Goal: Find specific page/section: Find specific page/section

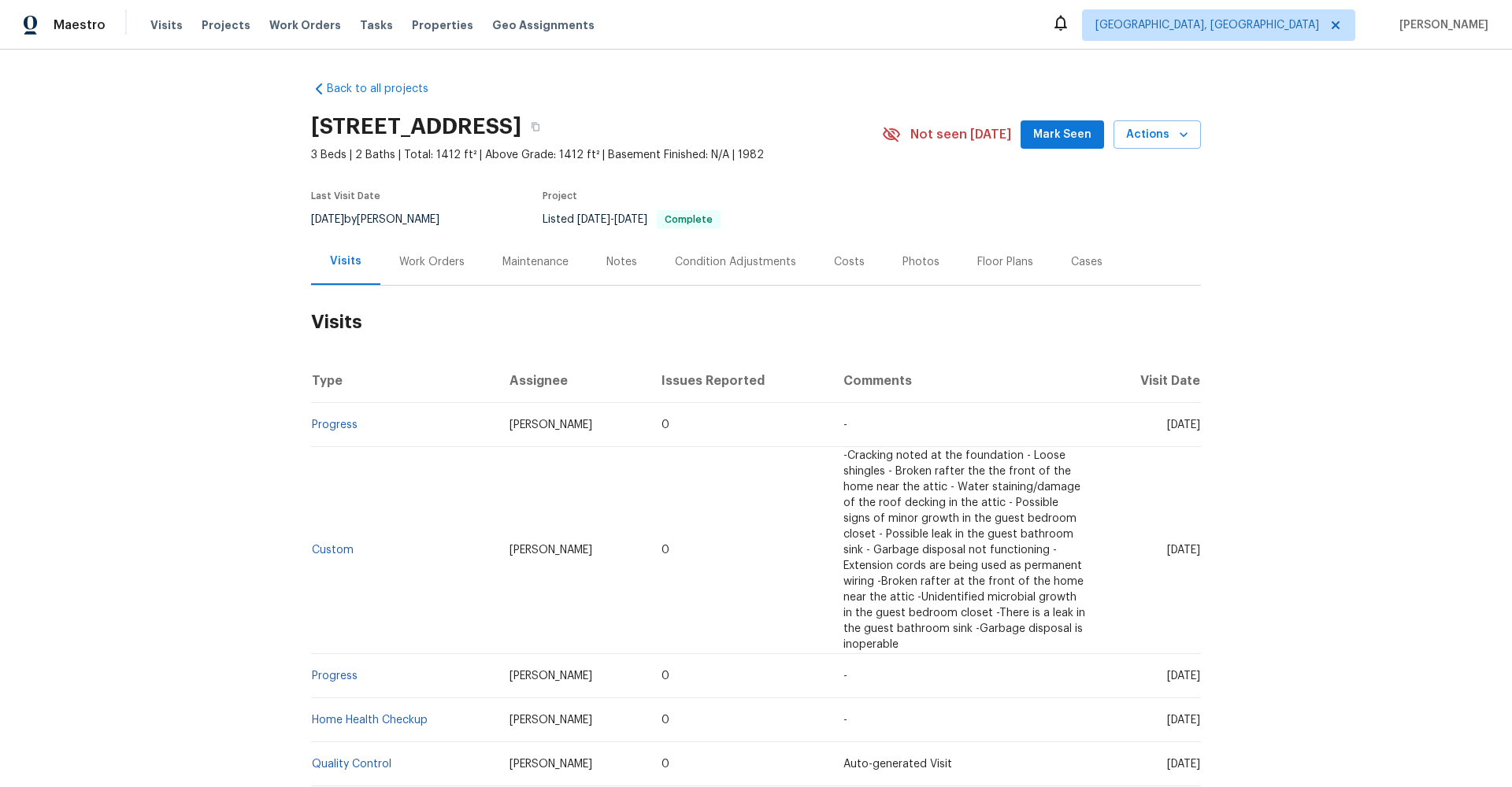
click at [613, 267] on div "Notes" at bounding box center [621, 262] width 31 height 16
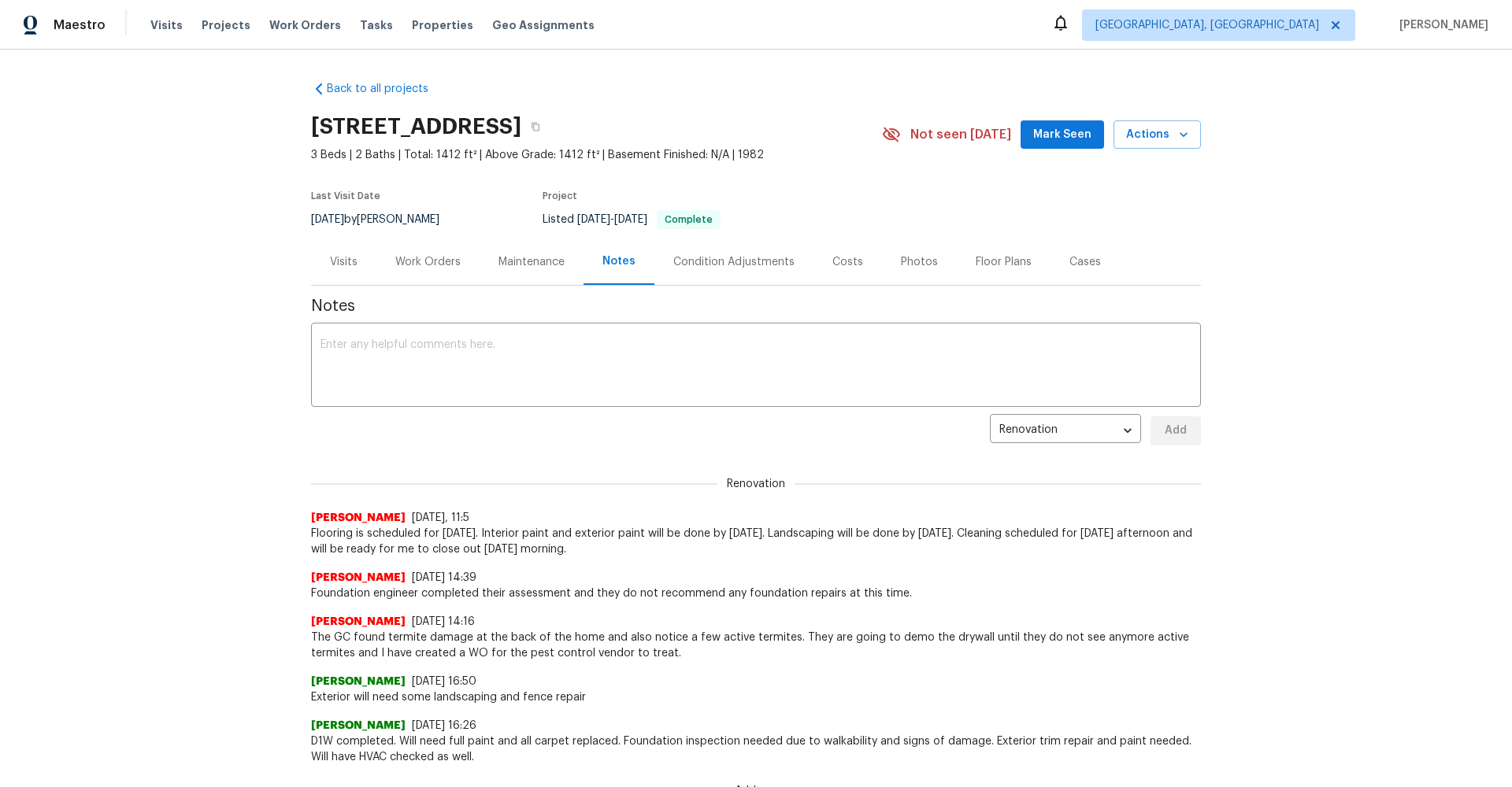
click at [423, 261] on div "Work Orders" at bounding box center [427, 262] width 65 height 16
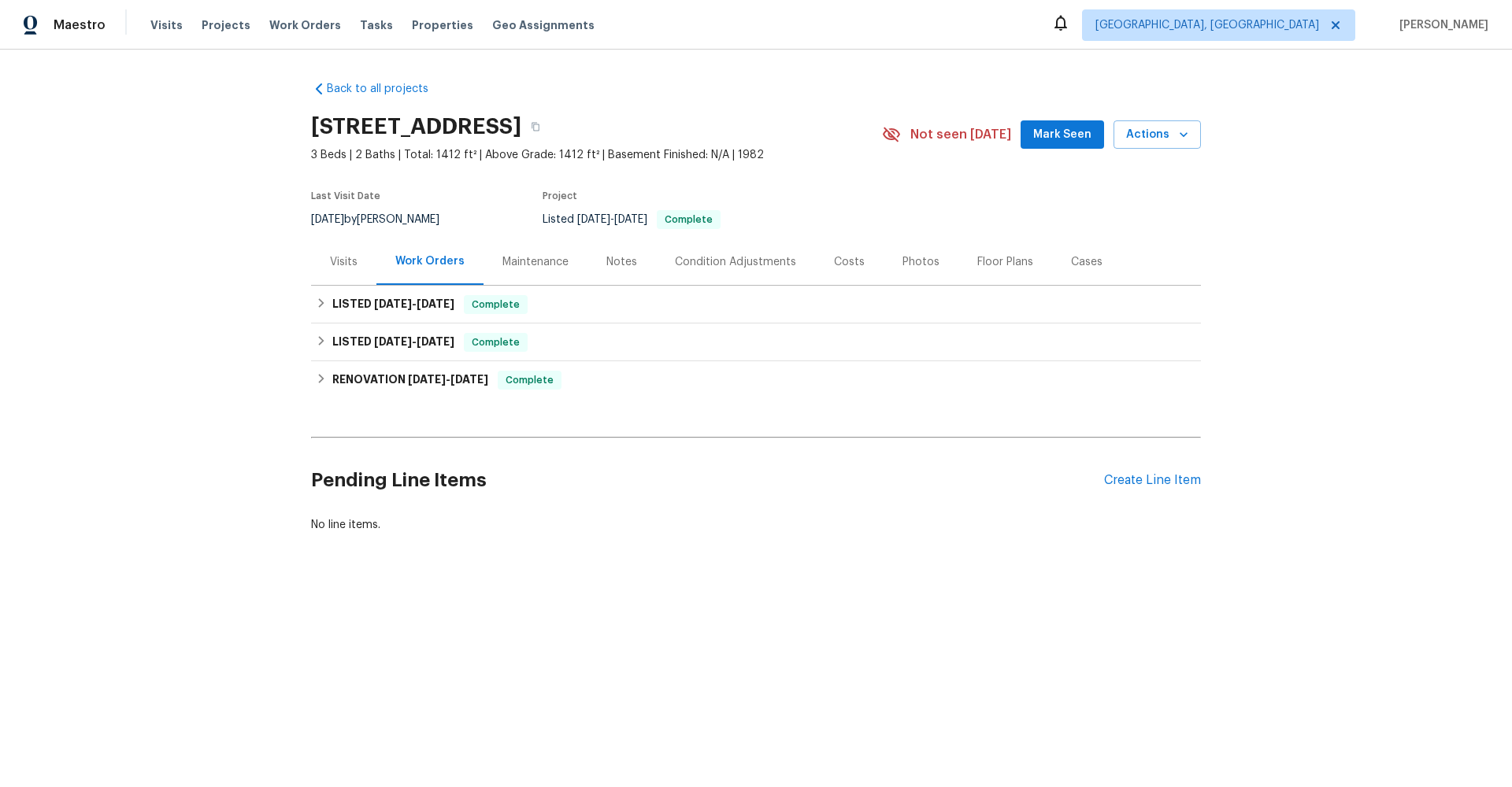
click at [351, 264] on div "Visits" at bounding box center [344, 262] width 28 height 16
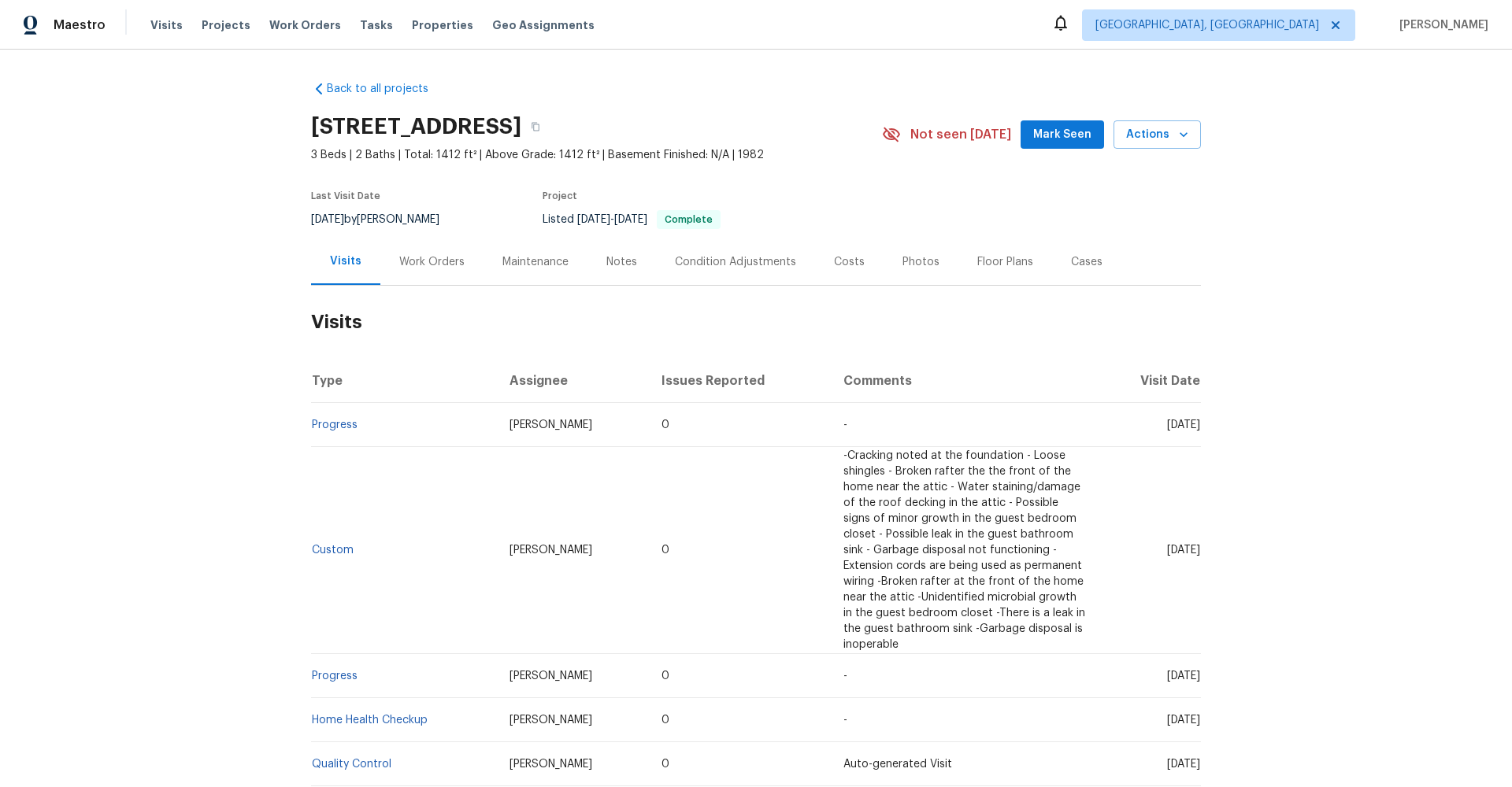
click at [424, 257] on div "Work Orders" at bounding box center [431, 262] width 65 height 16
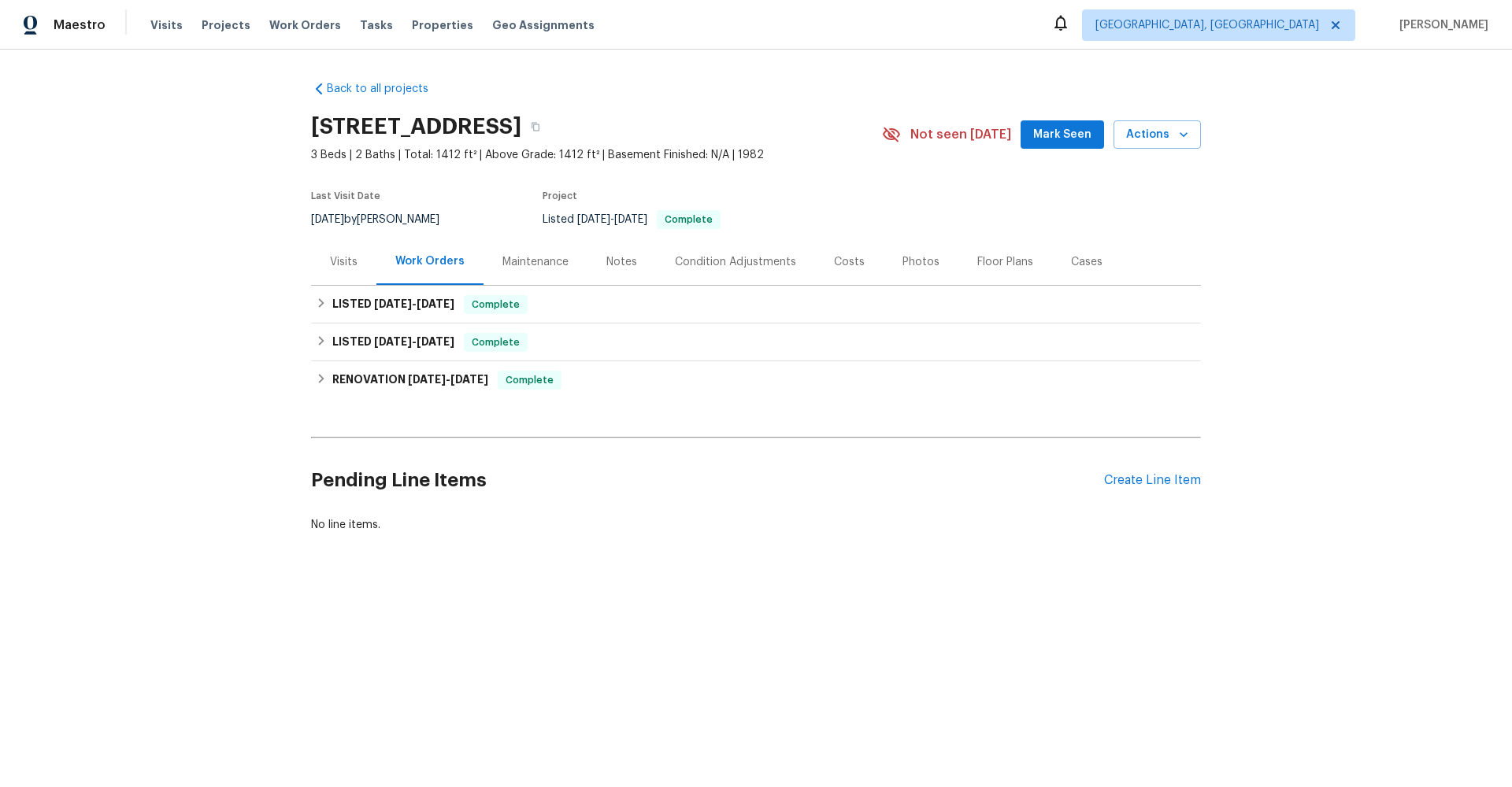
click at [618, 260] on div "Notes" at bounding box center [621, 262] width 31 height 16
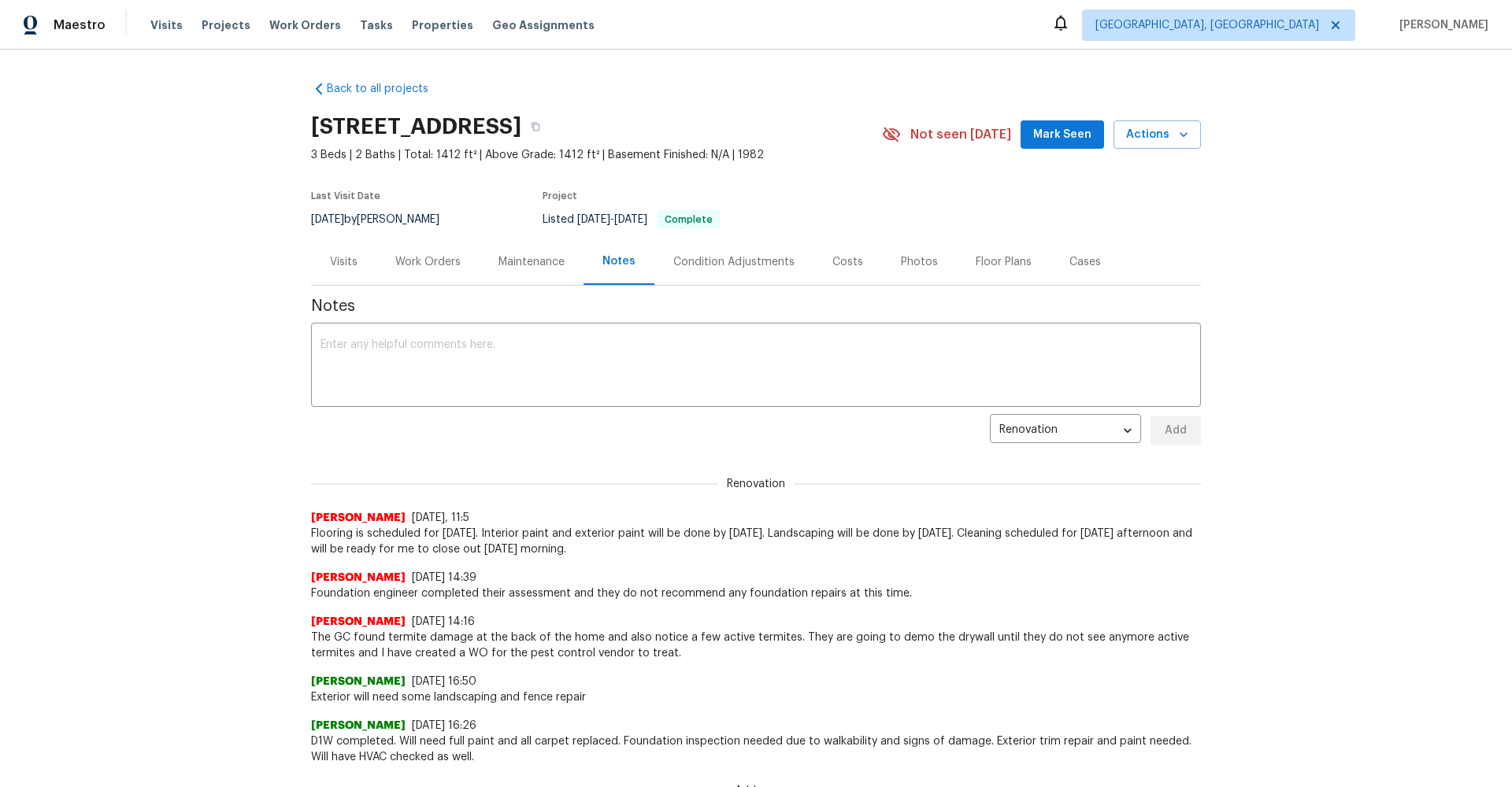
click at [346, 268] on div "Visits" at bounding box center [344, 262] width 28 height 16
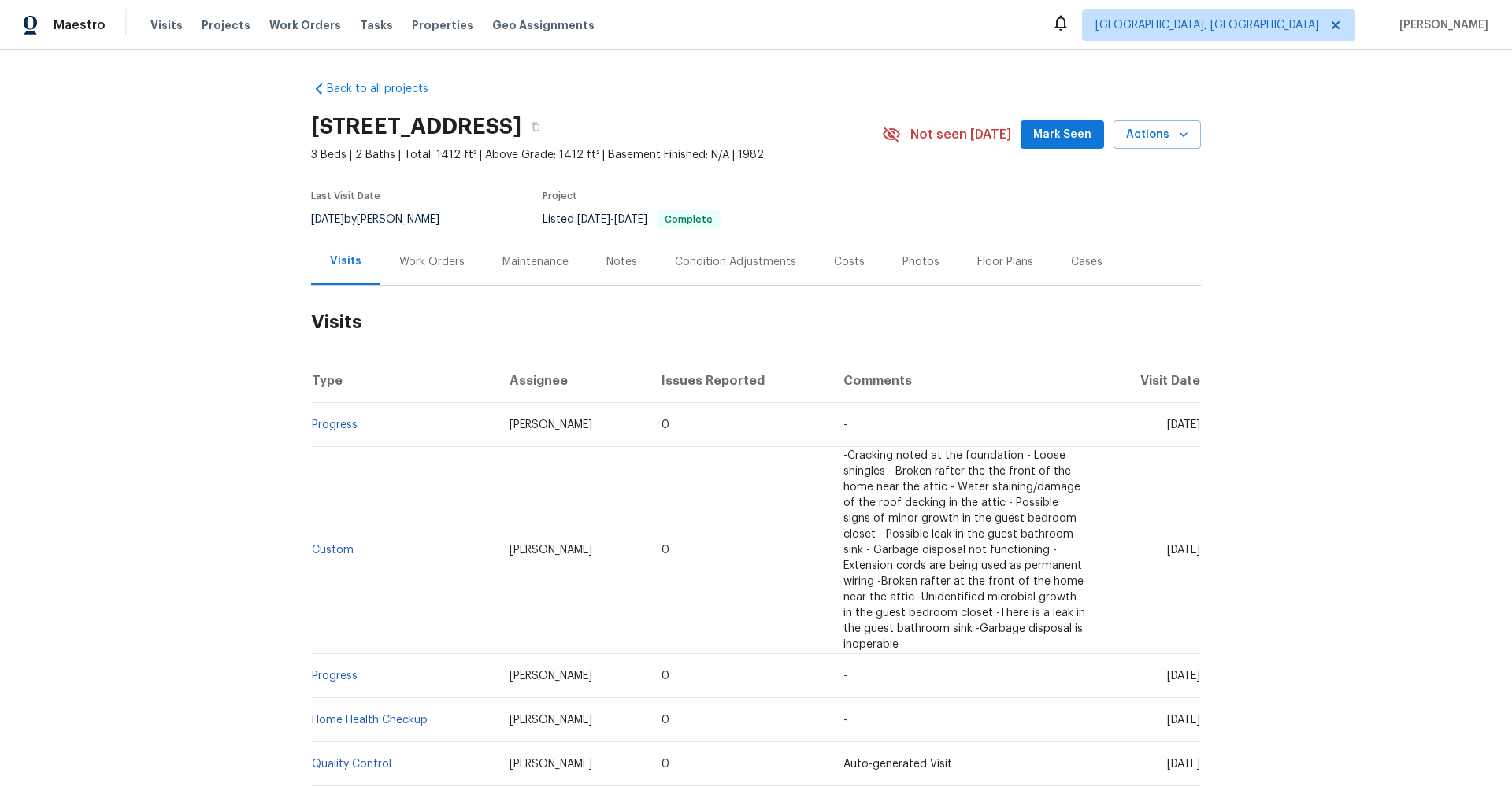
click at [421, 265] on div "Work Orders" at bounding box center [431, 262] width 65 height 16
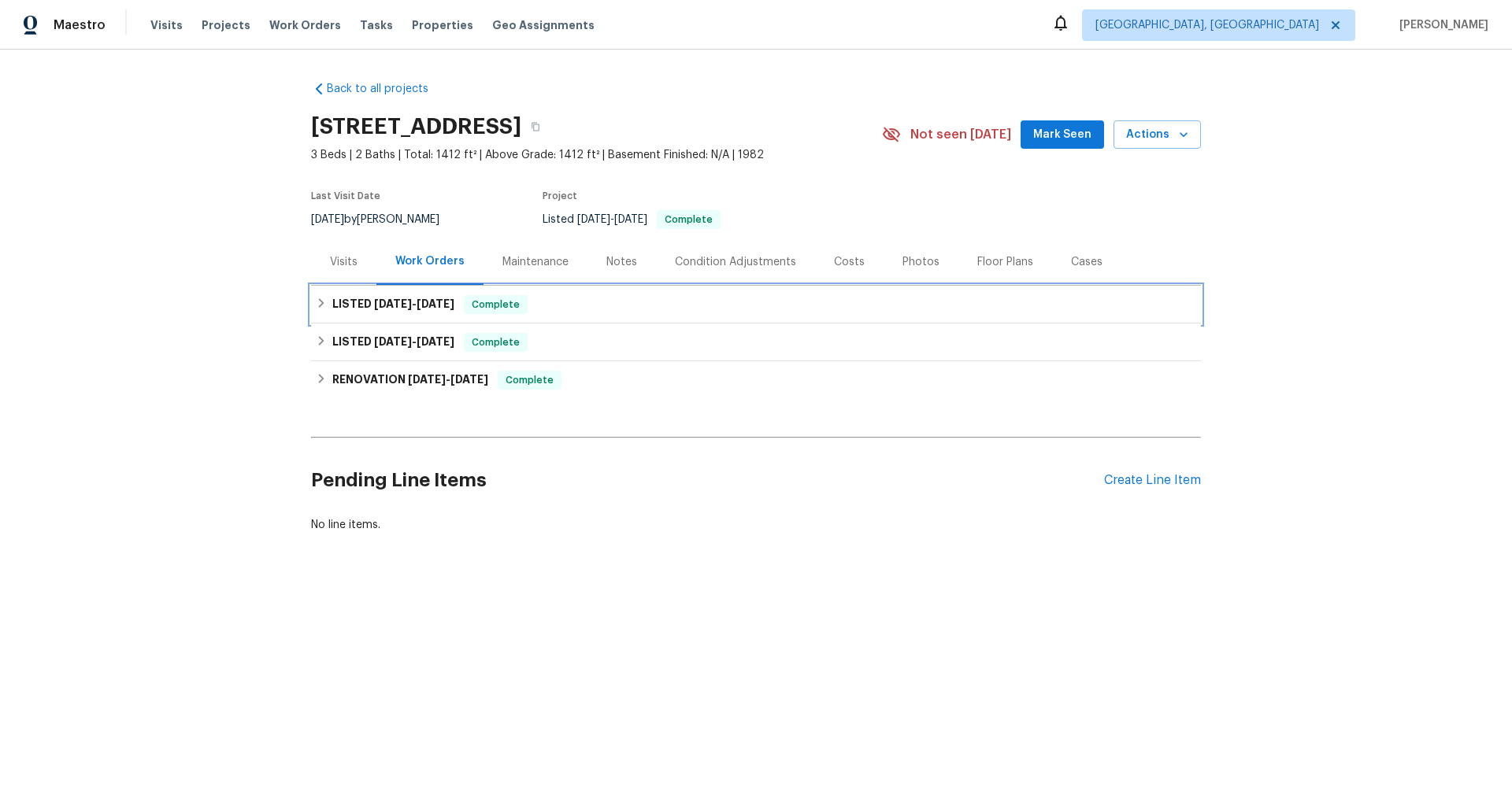
click at [325, 302] on icon at bounding box center [321, 303] width 11 height 11
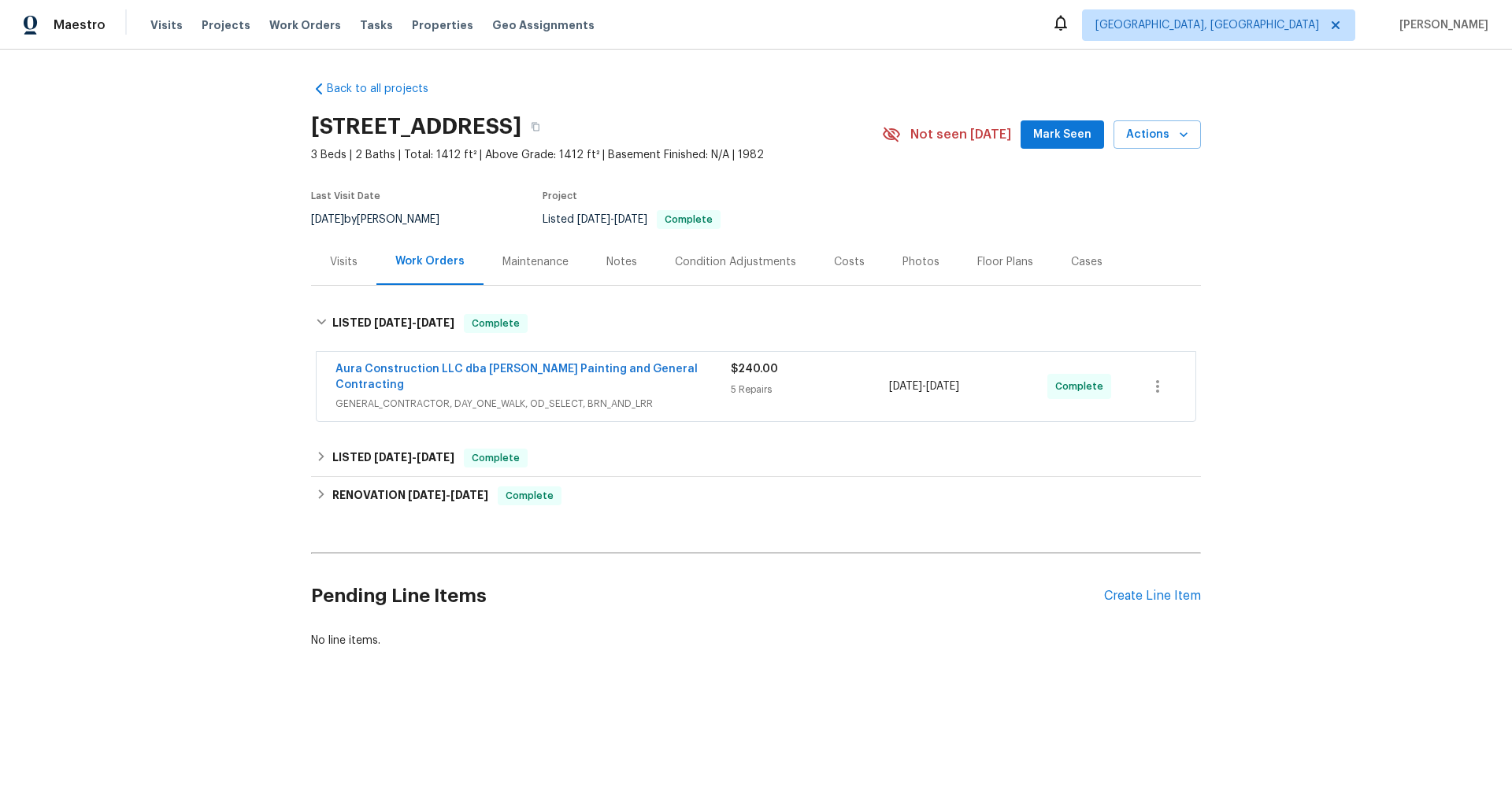
click at [913, 260] on div "Photos" at bounding box center [920, 262] width 37 height 16
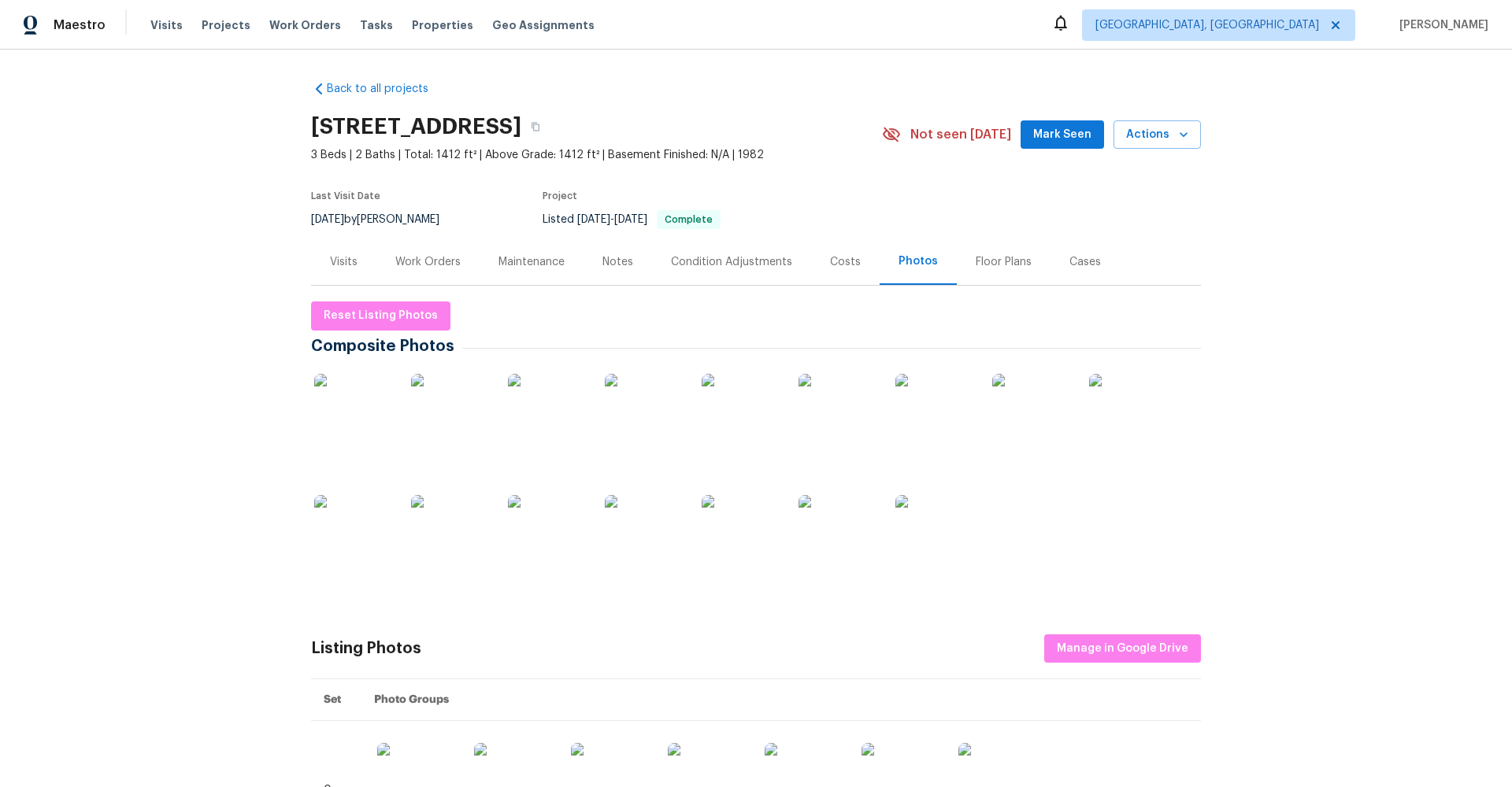
click at [338, 412] on img at bounding box center [353, 413] width 79 height 79
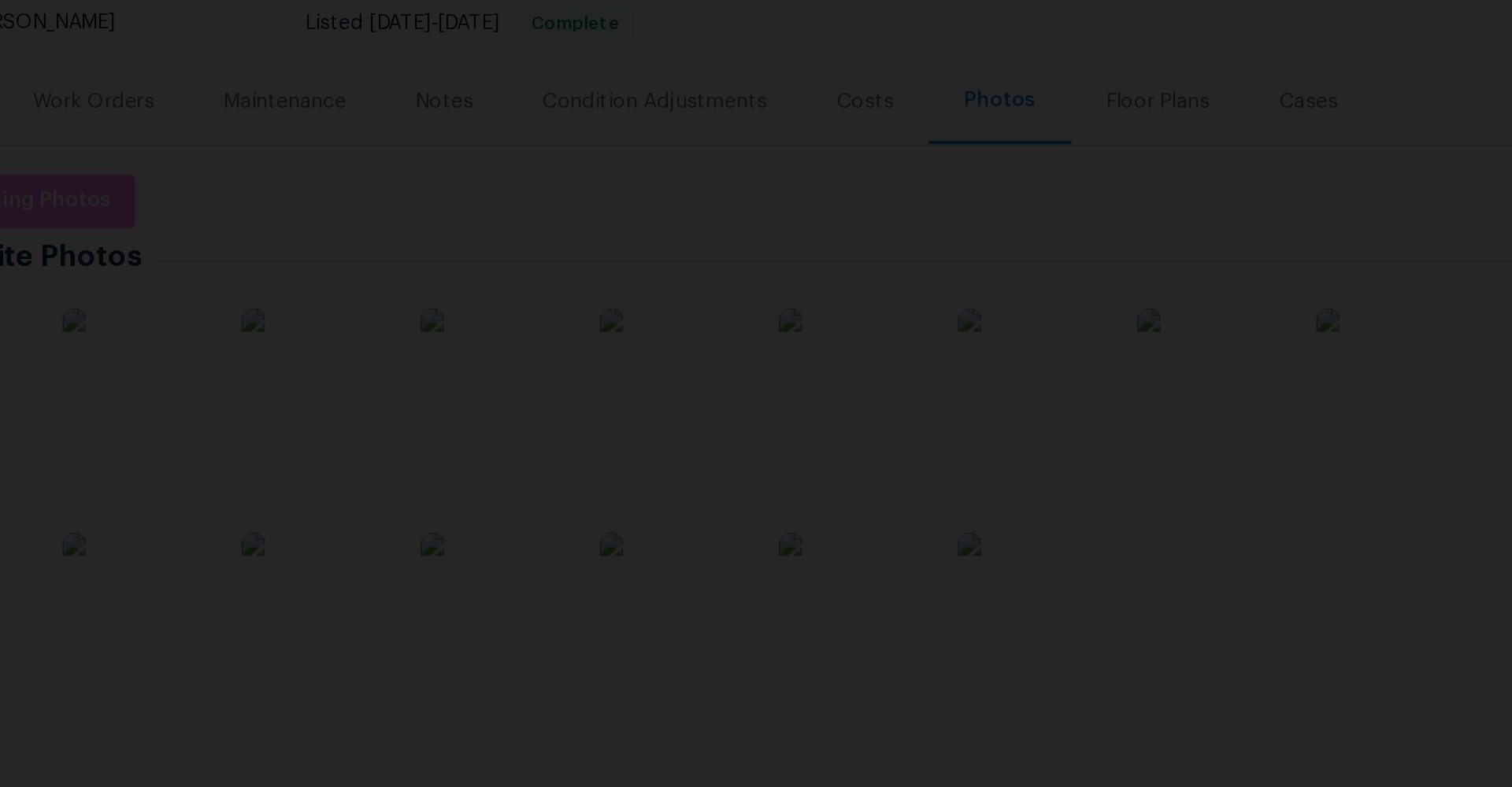
click at [765, 242] on img "Lightbox" at bounding box center [755, 393] width 1534 height 799
click at [762, 243] on img "Lightbox" at bounding box center [755, 393] width 1534 height 799
click at [60, 200] on img "Lightbox" at bounding box center [755, 393] width 1534 height 799
click at [43, 203] on img "Lightbox" at bounding box center [754, 393] width 1534 height 799
click at [71, 189] on img "Lightbox" at bounding box center [754, 393] width 1534 height 799
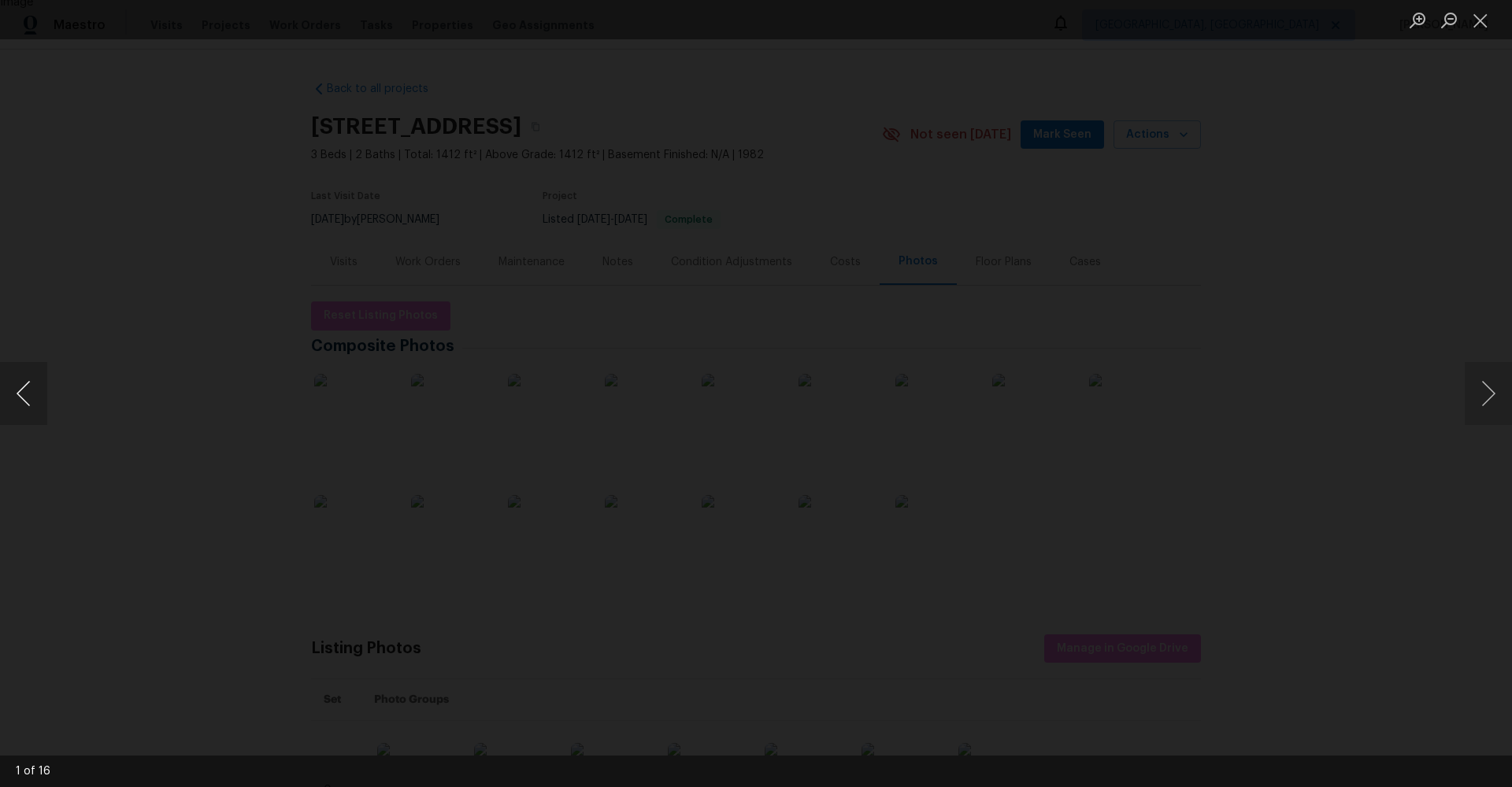
click at [21, 401] on button "Previous image" at bounding box center [23, 393] width 47 height 63
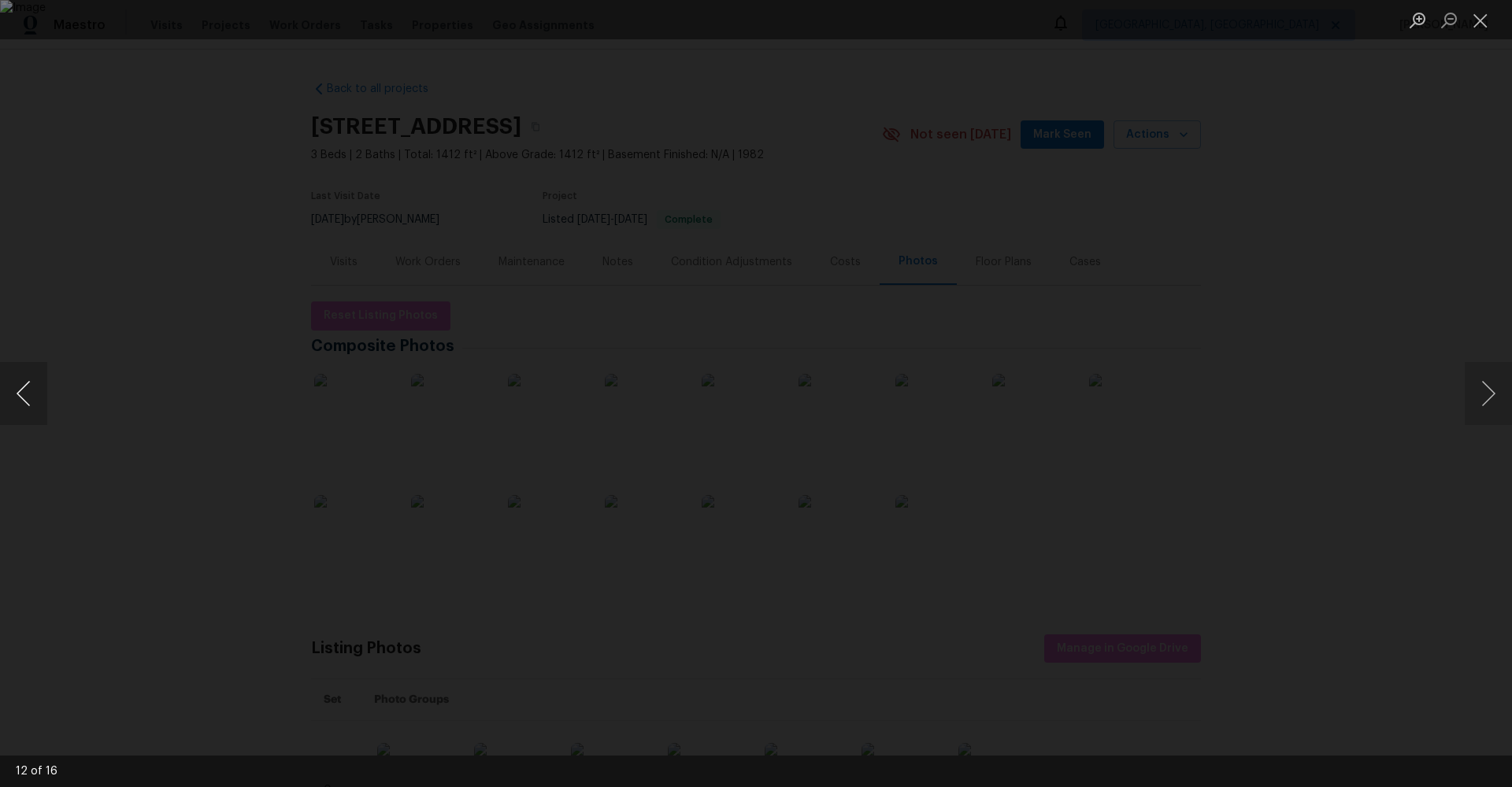
click at [21, 401] on button "Previous image" at bounding box center [23, 393] width 47 height 63
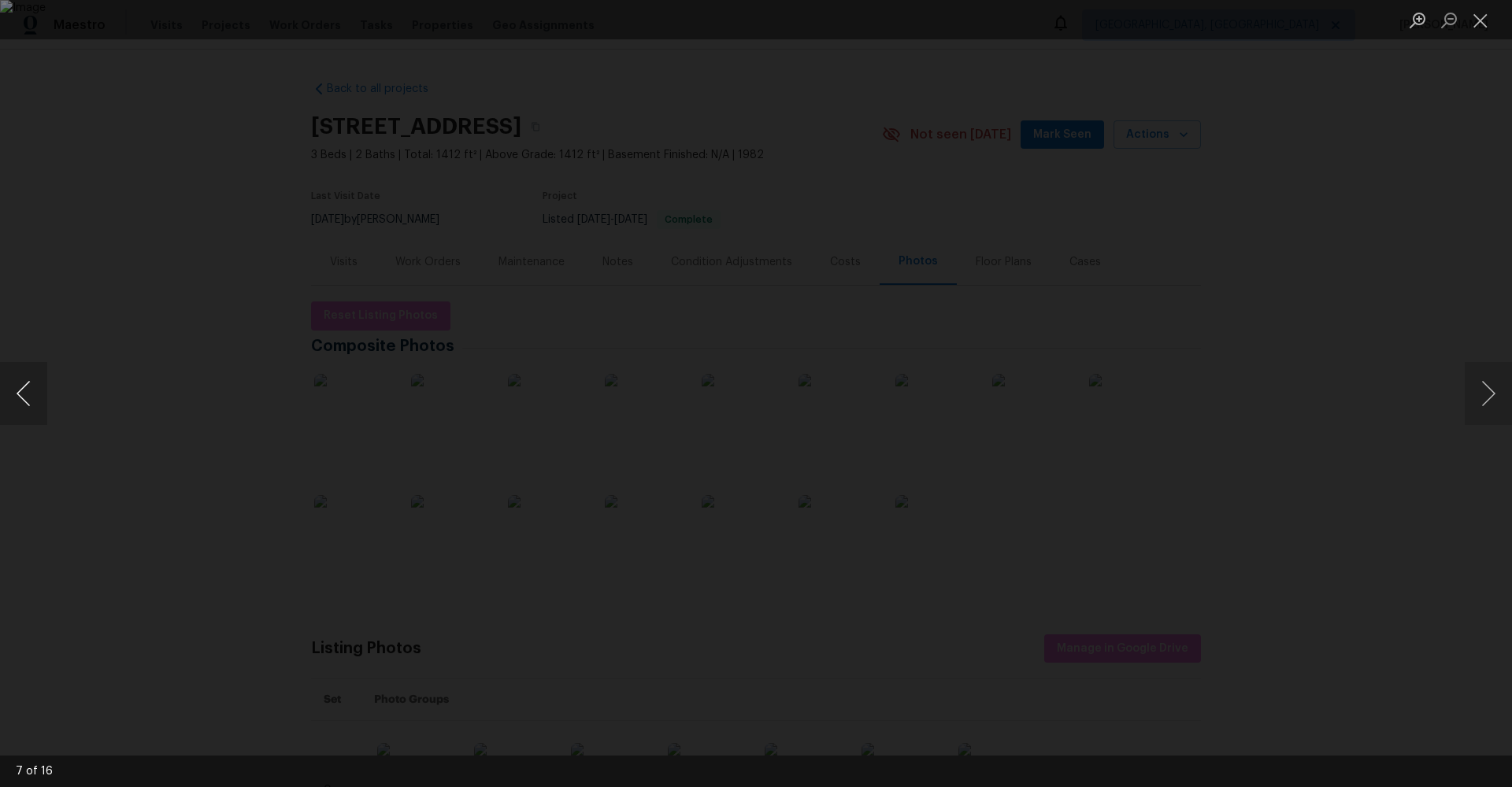
click at [21, 401] on button "Previous image" at bounding box center [23, 393] width 47 height 63
click at [703, 415] on img "Lightbox" at bounding box center [756, 393] width 1512 height 787
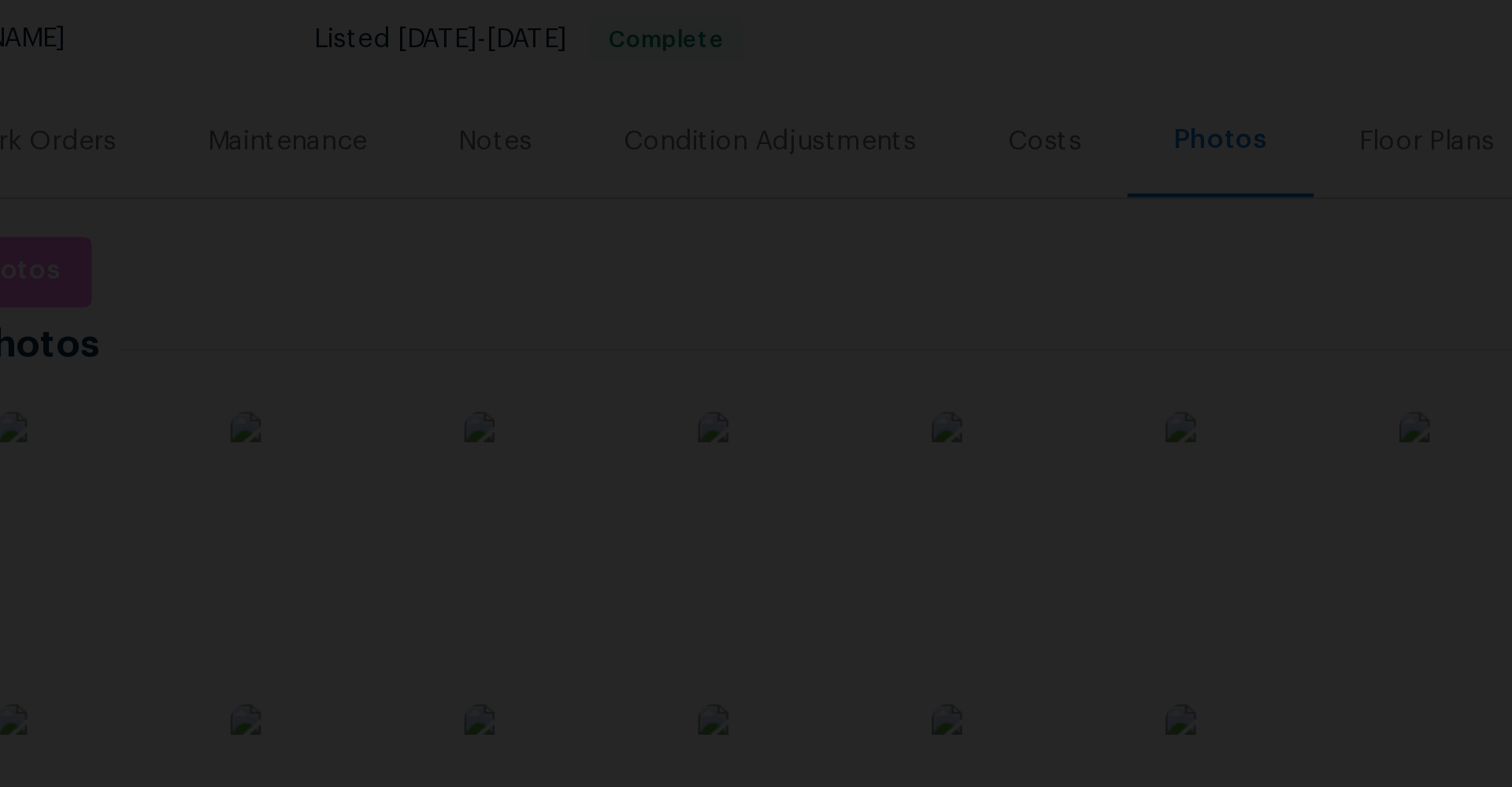
click at [194, 166] on img "Lightbox" at bounding box center [756, 393] width 1512 height 787
